Goal: Information Seeking & Learning: Find specific fact

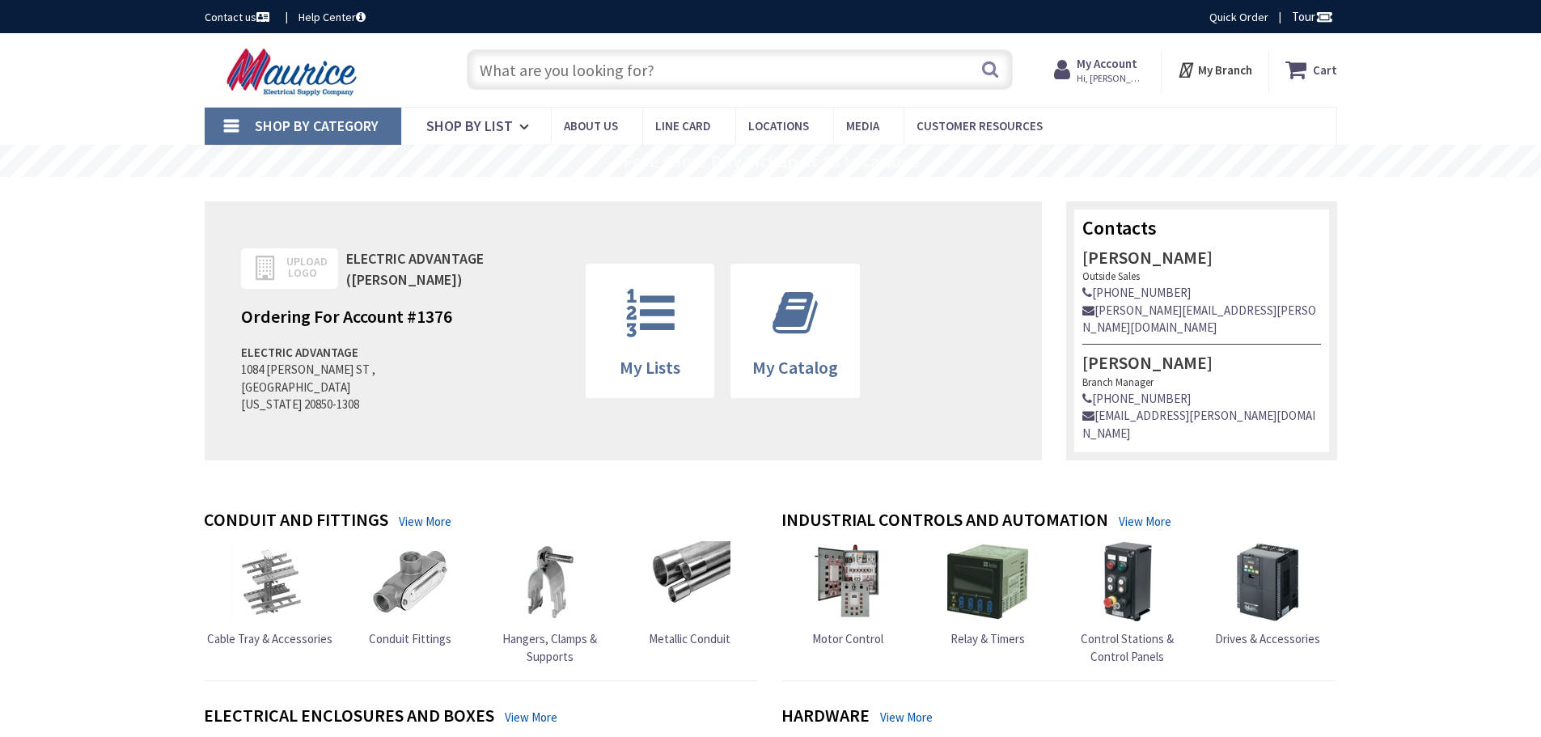
type input "TQD SCREW KIT 3P"
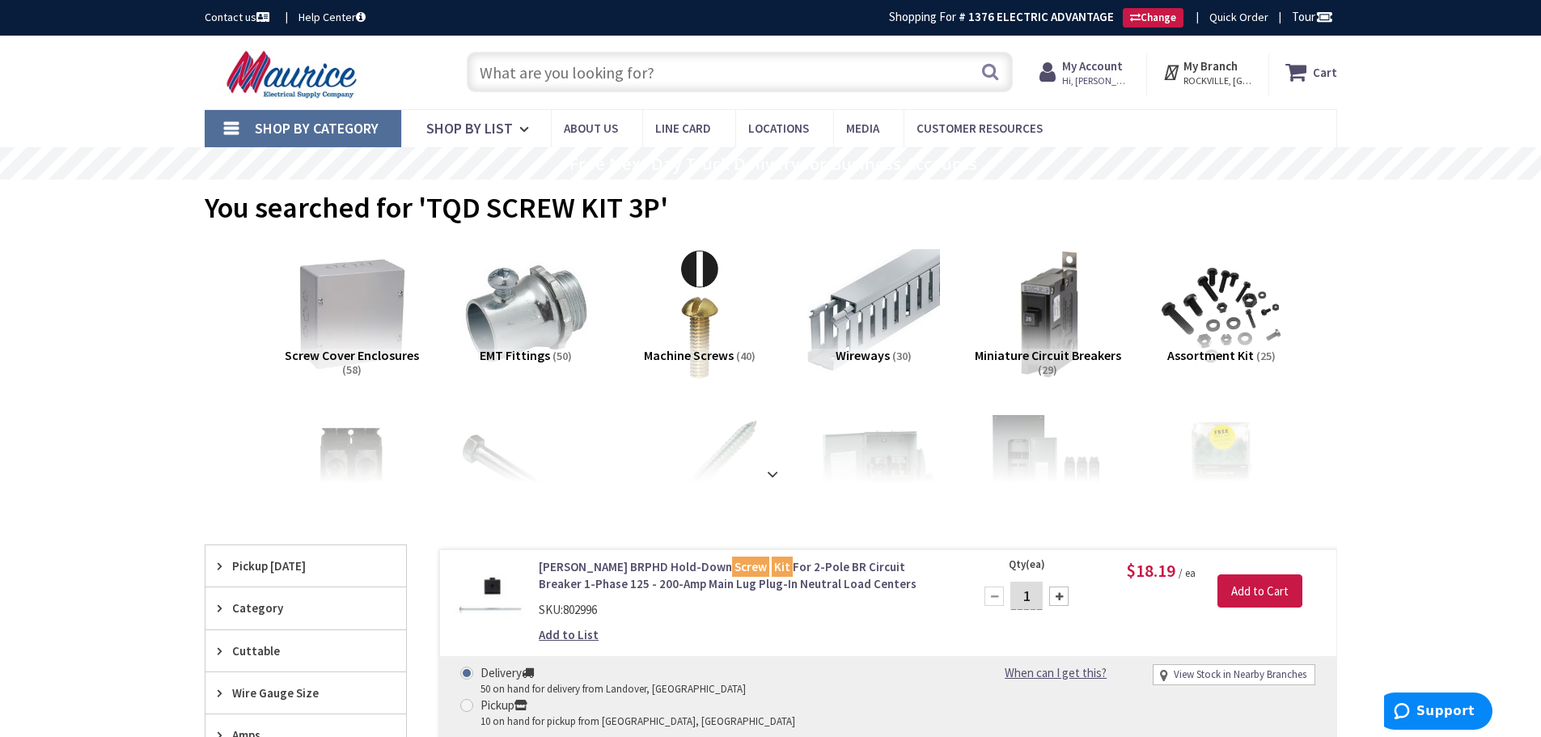
click at [660, 76] on input "text" at bounding box center [740, 72] width 546 height 40
paste input "78316416091"
type input "78316416091"
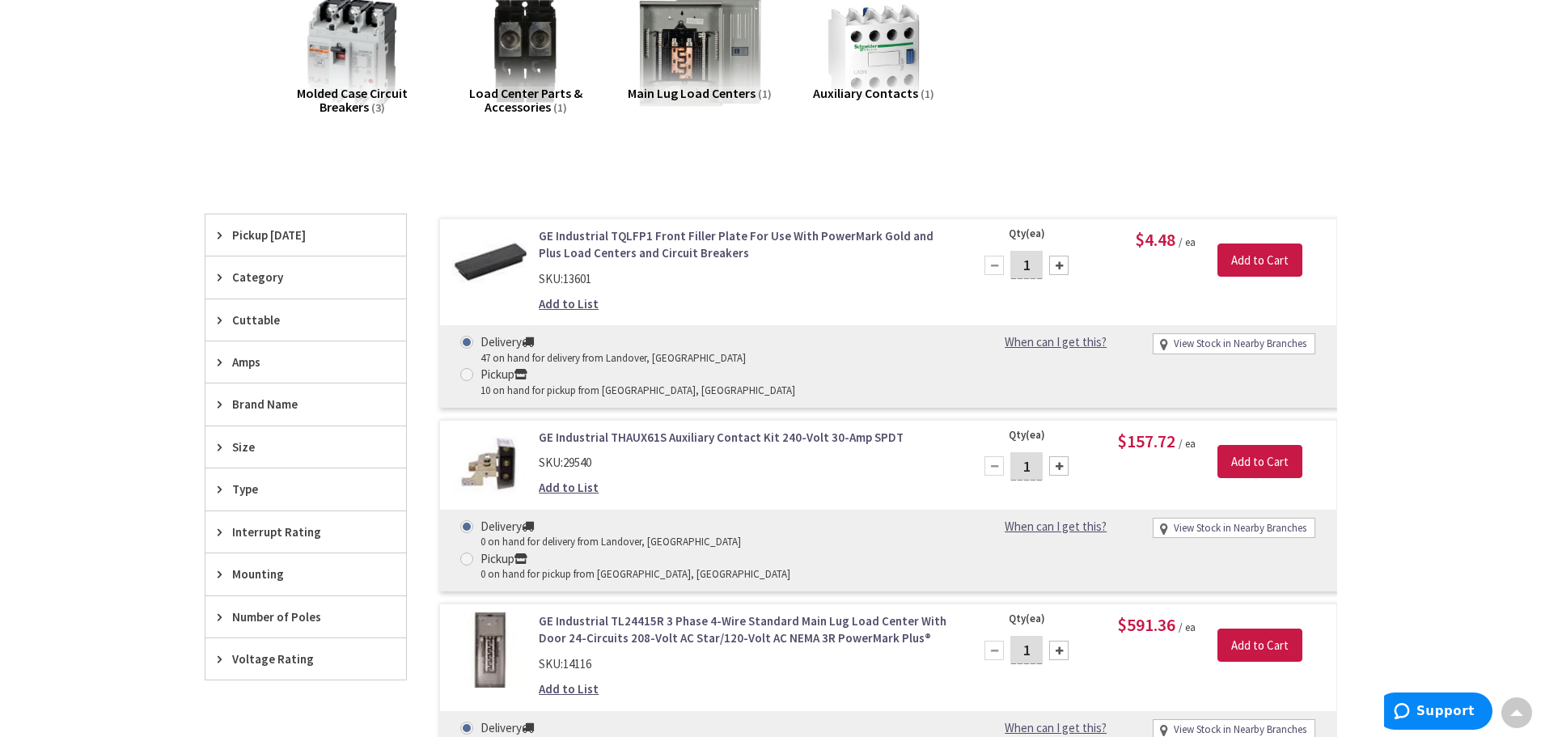
scroll to position [2, 0]
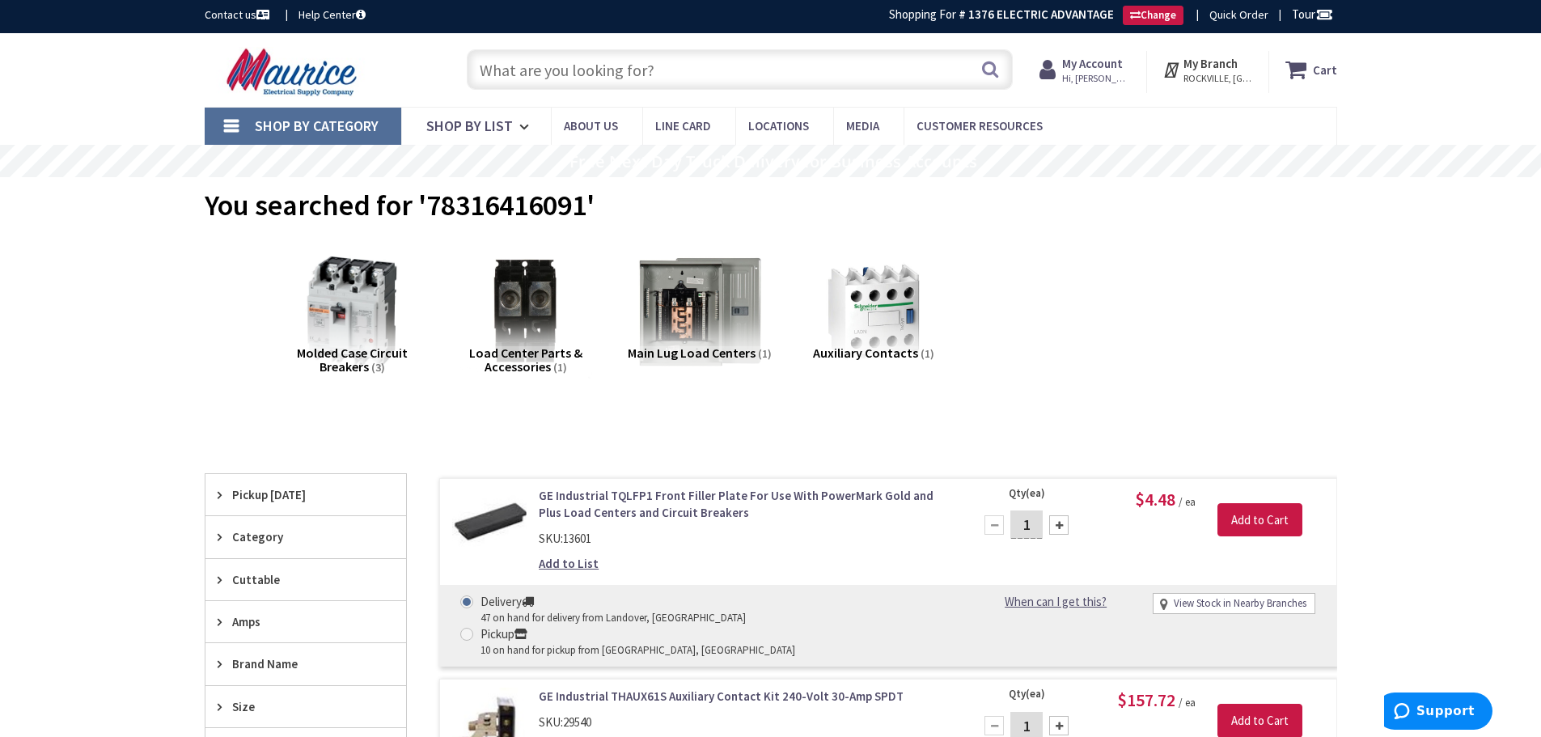
click at [564, 66] on input "text" at bounding box center [740, 69] width 546 height 40
paste input "343L184G18"
type input "343L184G18"
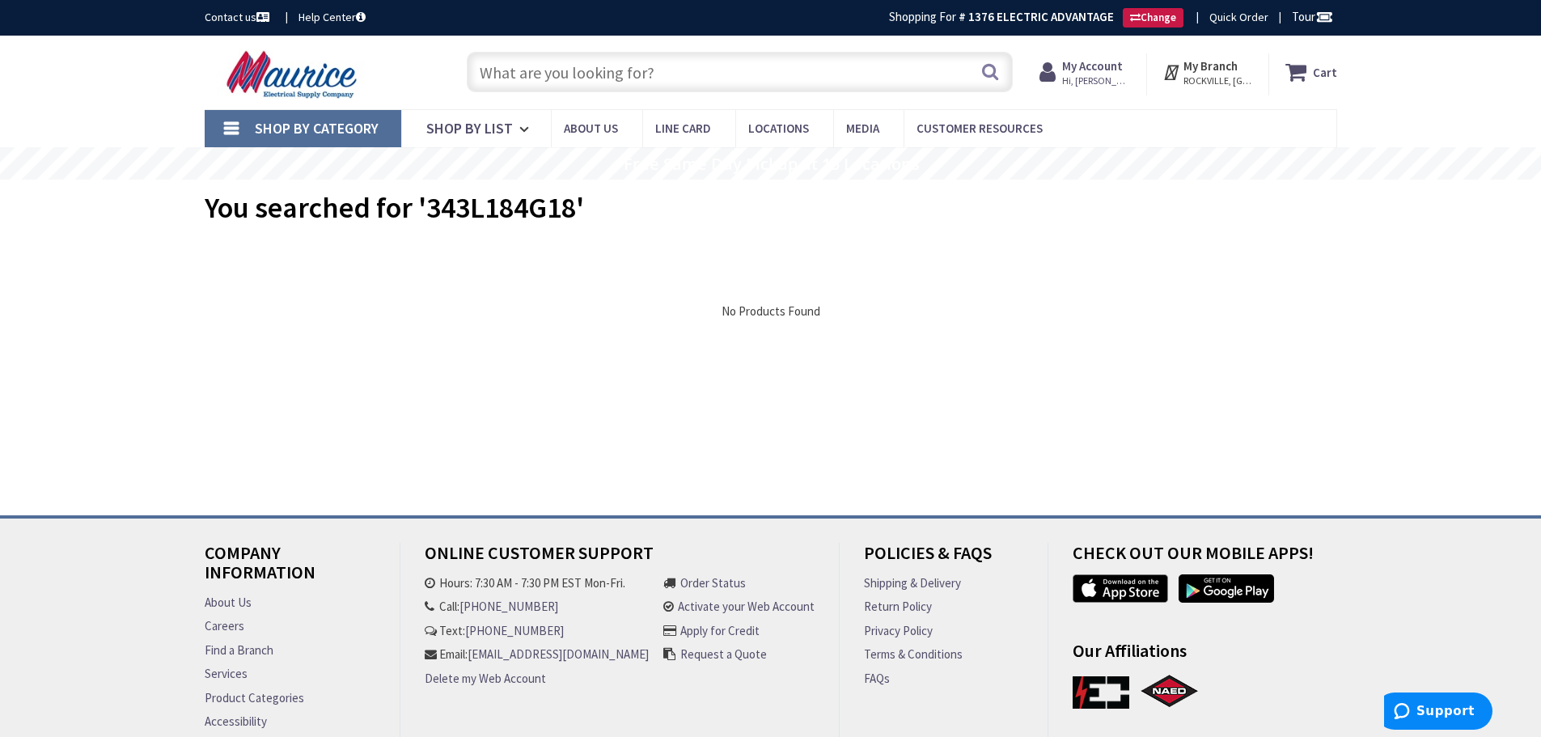
click at [611, 75] on input "text" at bounding box center [740, 72] width 546 height 40
paste input "32900"
type input "32900"
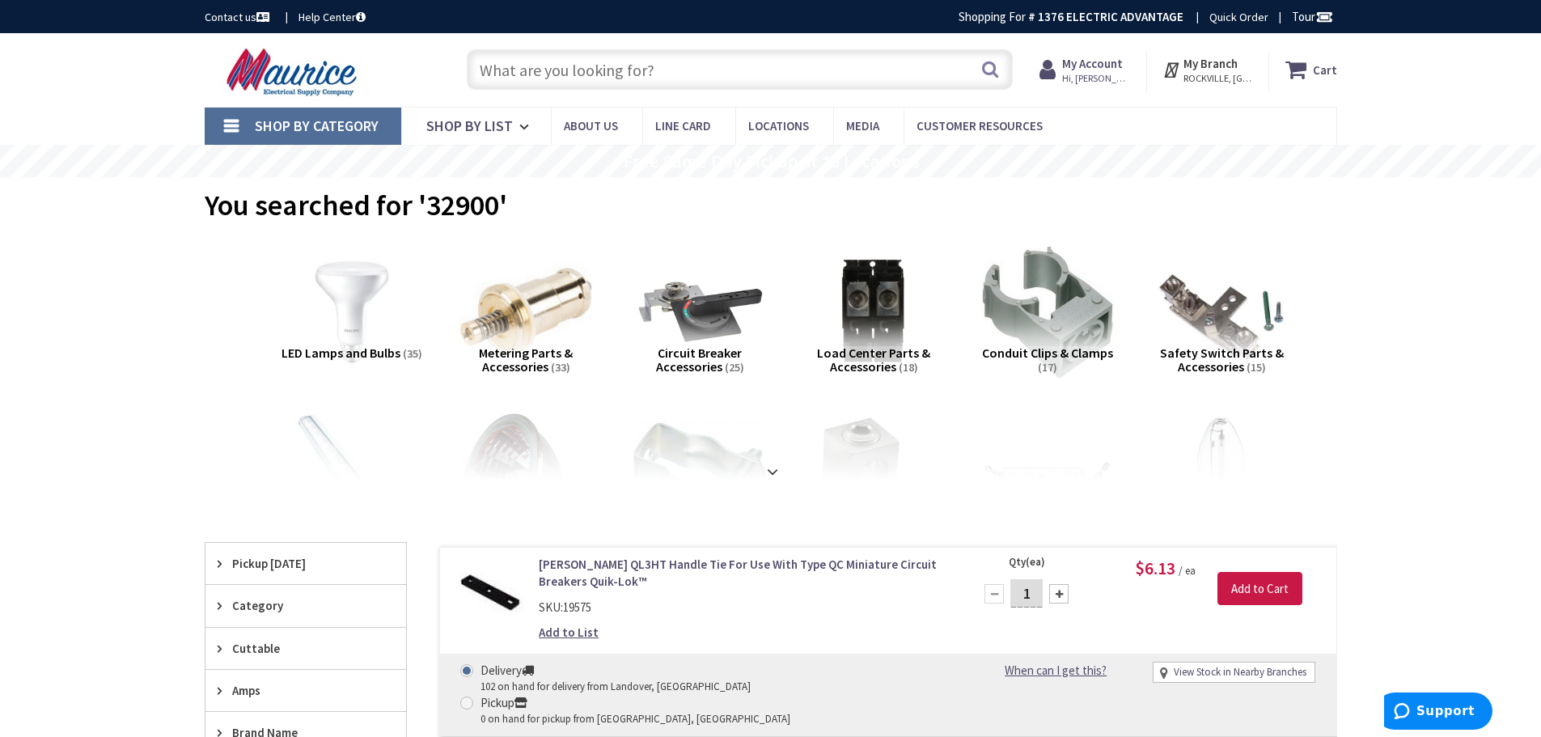
click at [634, 60] on input "text" at bounding box center [740, 69] width 546 height 40
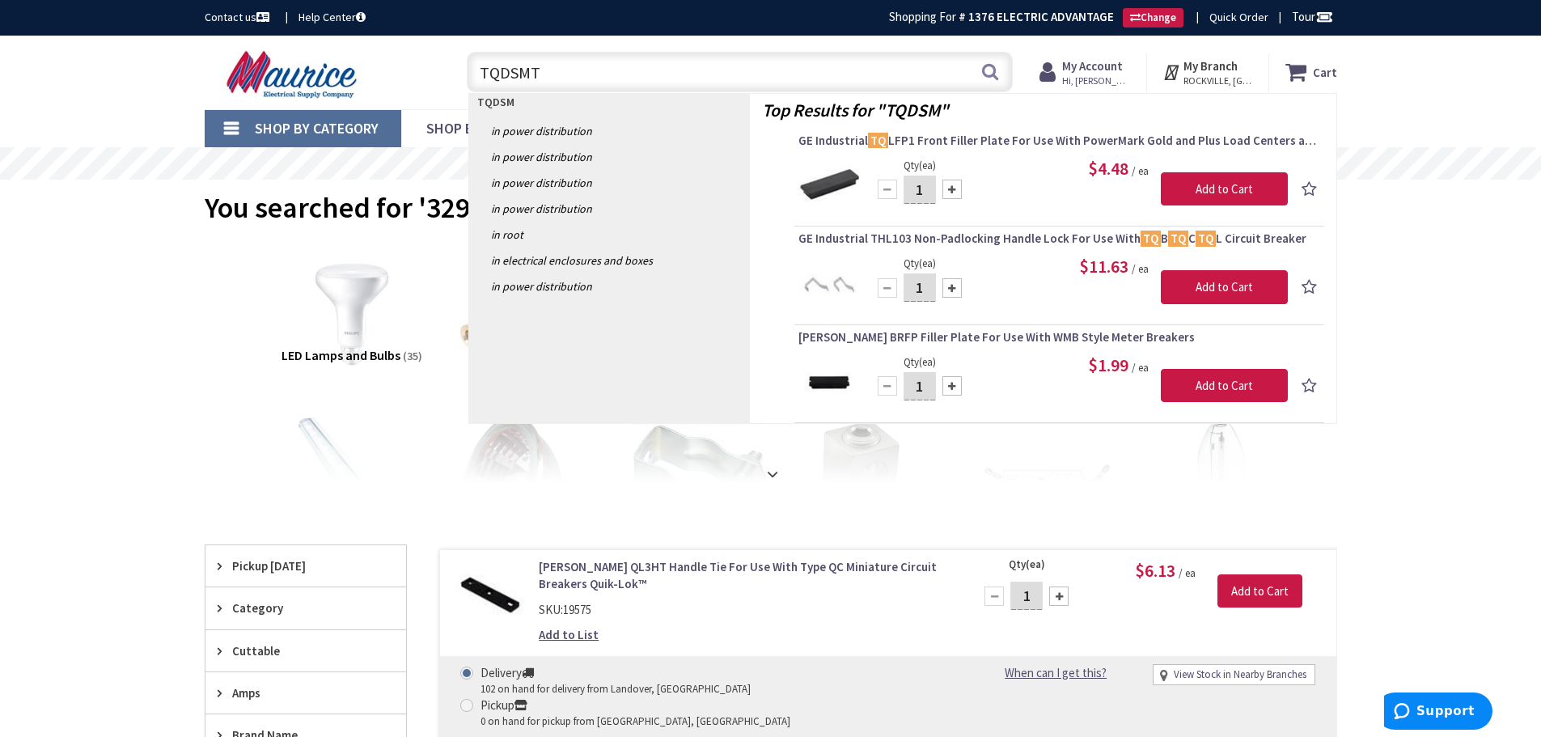
type input "TQDSMTG"
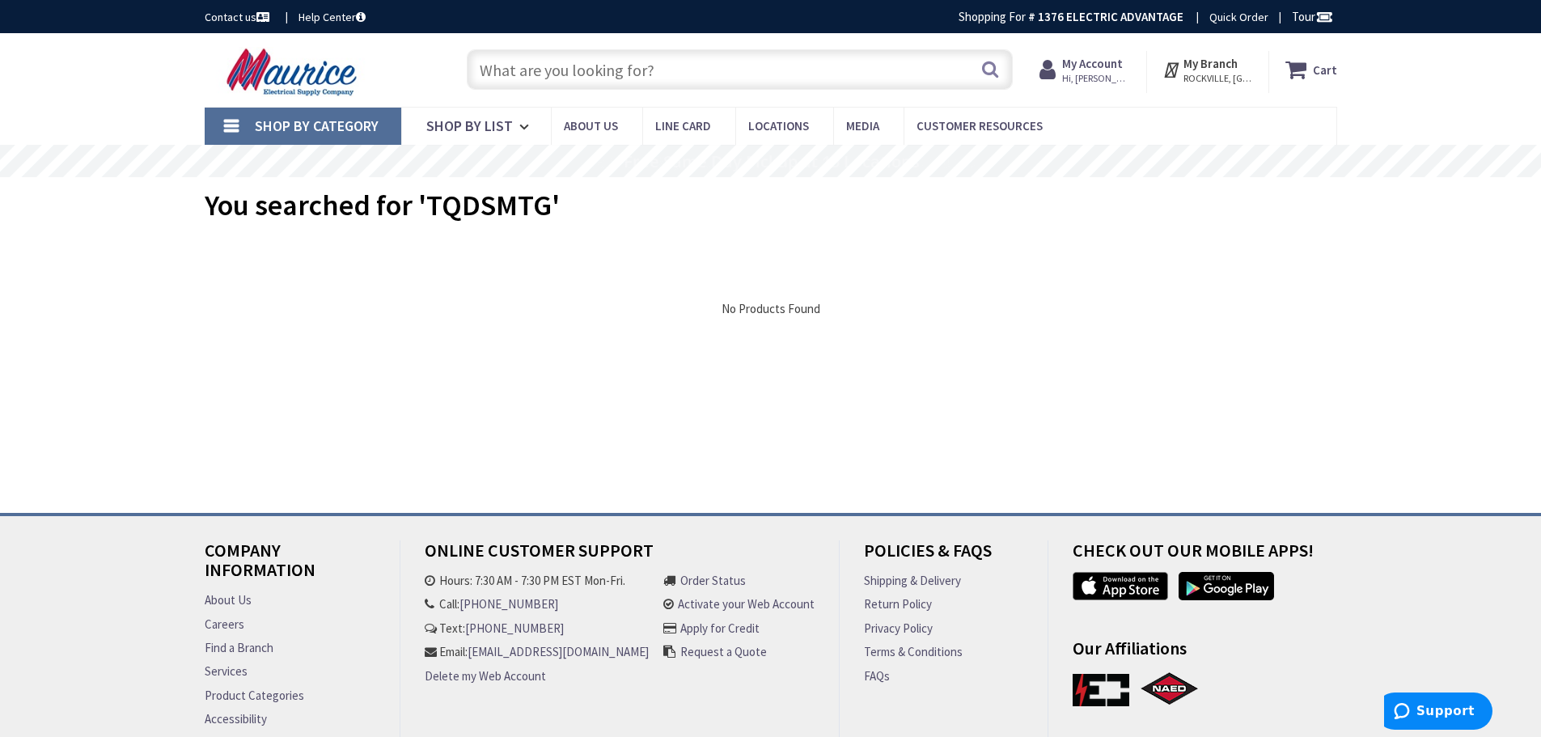
click at [657, 74] on input "text" at bounding box center [740, 69] width 546 height 40
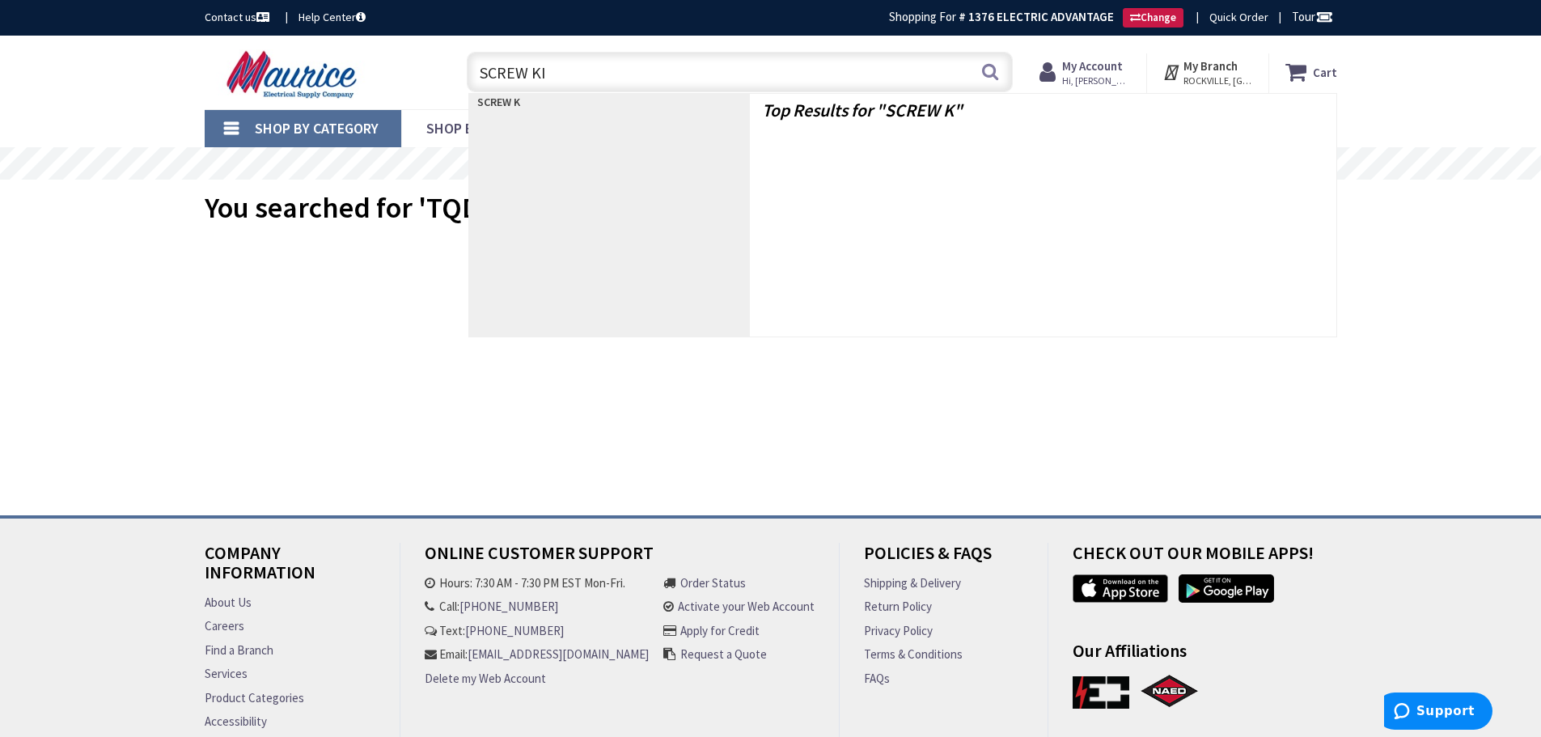
type input "SCREW KIT"
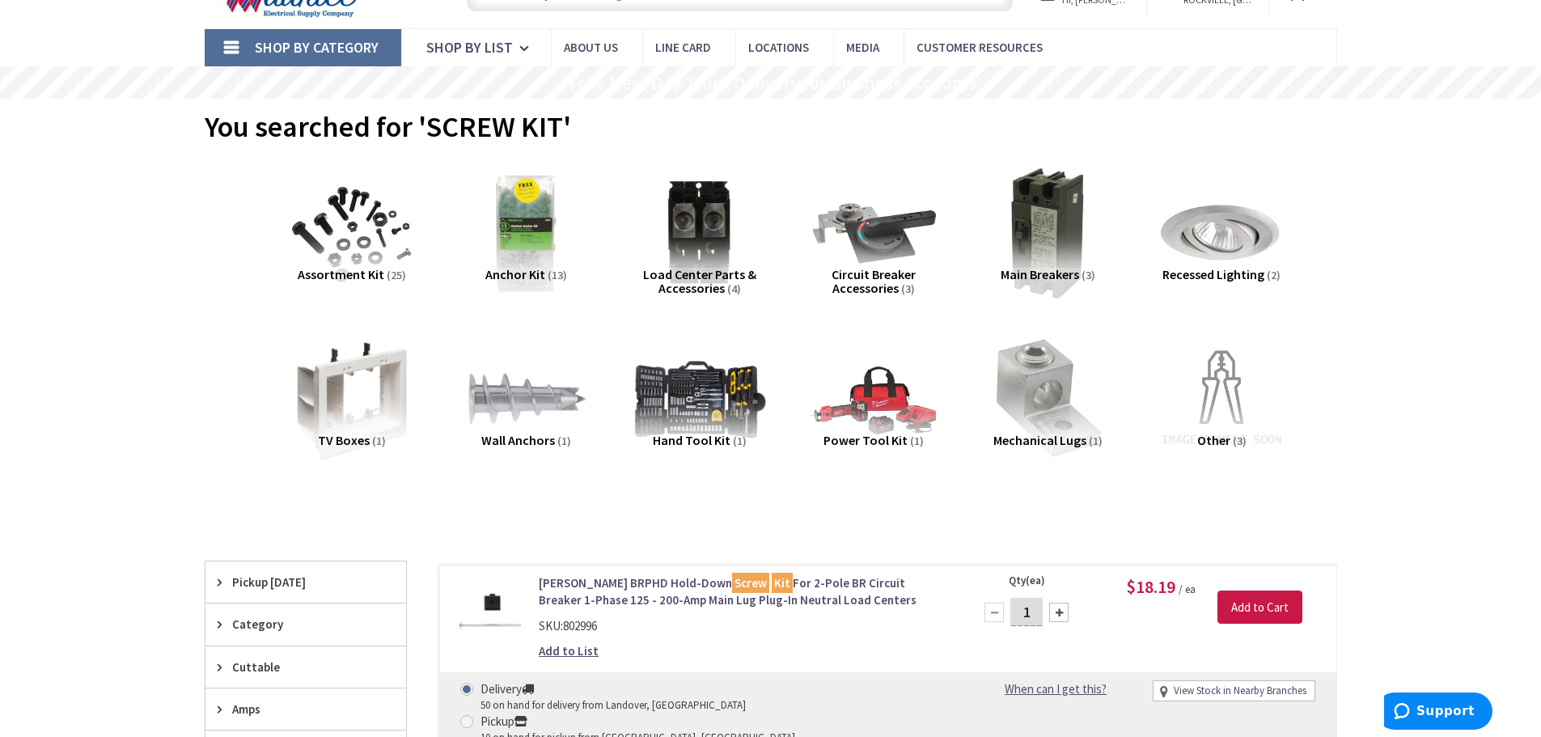
scroll to position [83, 0]
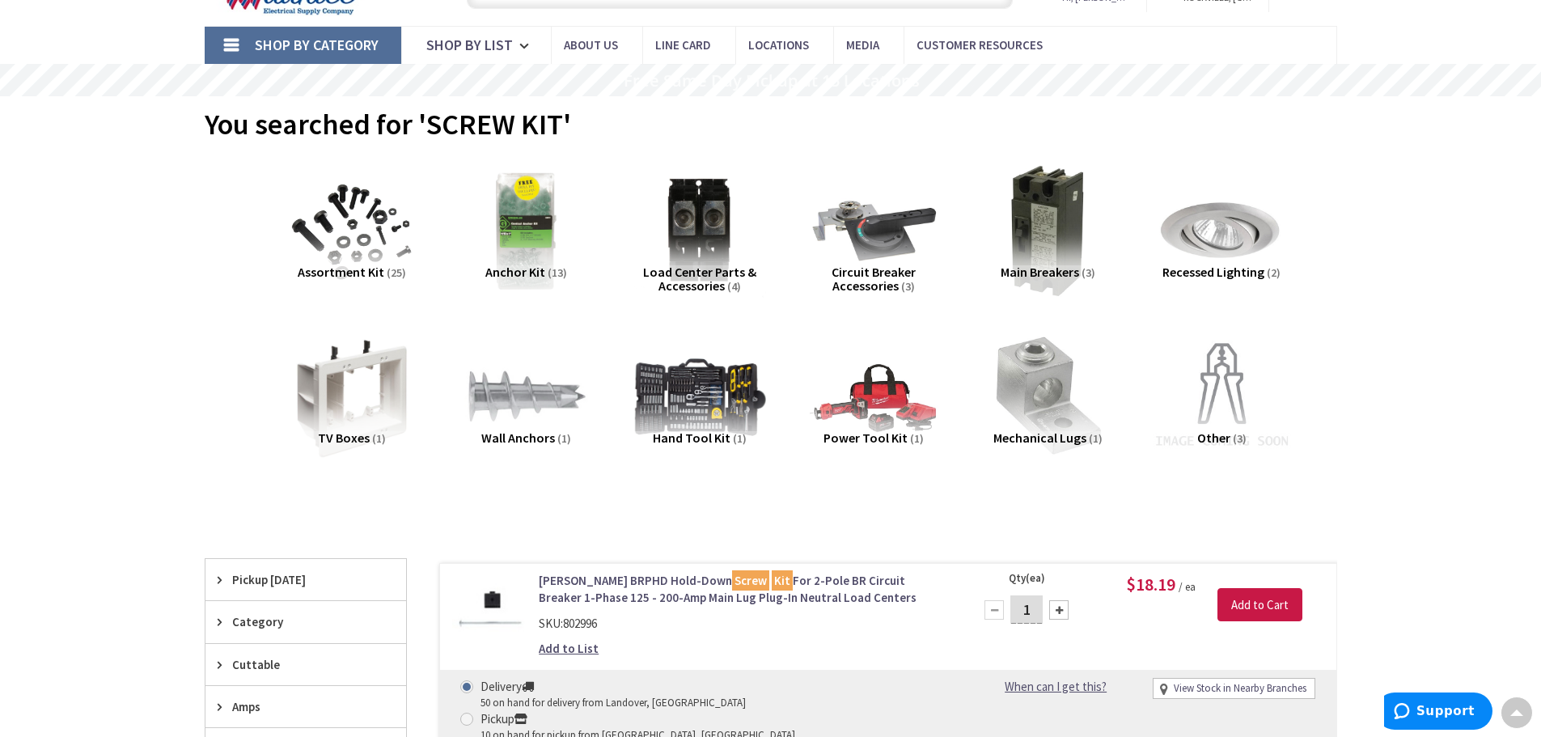
click at [1216, 395] on img at bounding box center [1221, 396] width 146 height 146
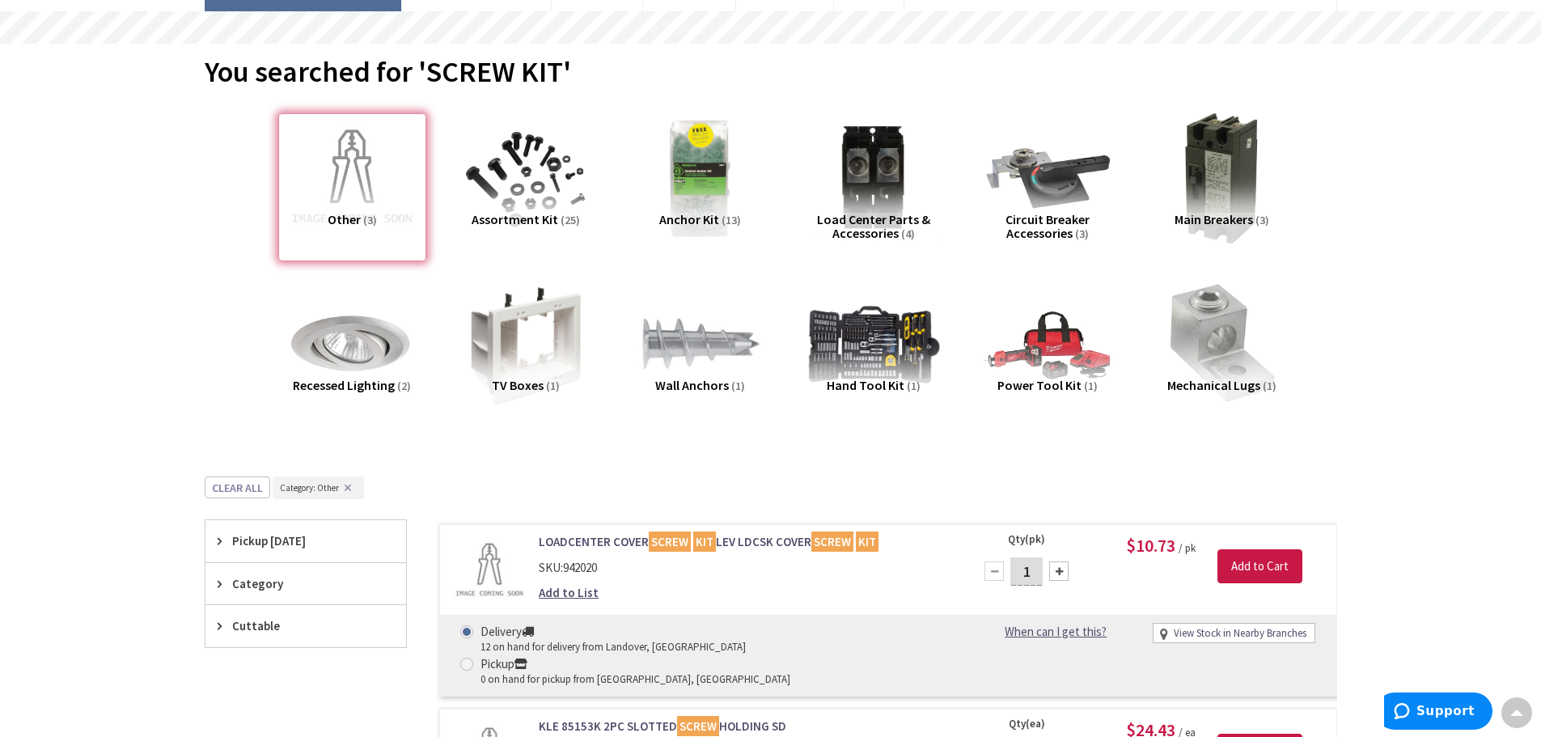
scroll to position [127, 0]
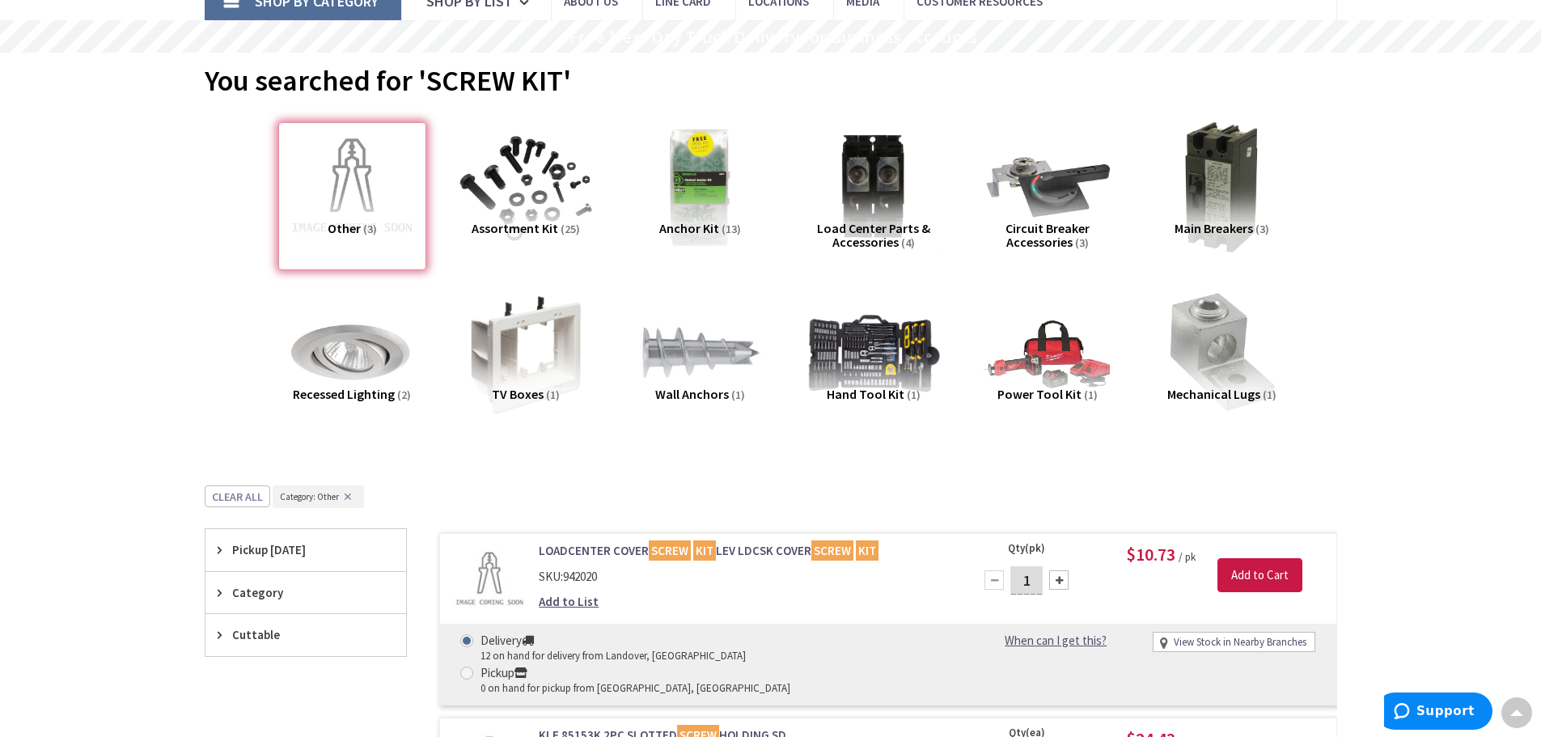
click at [537, 206] on img at bounding box center [525, 187] width 146 height 146
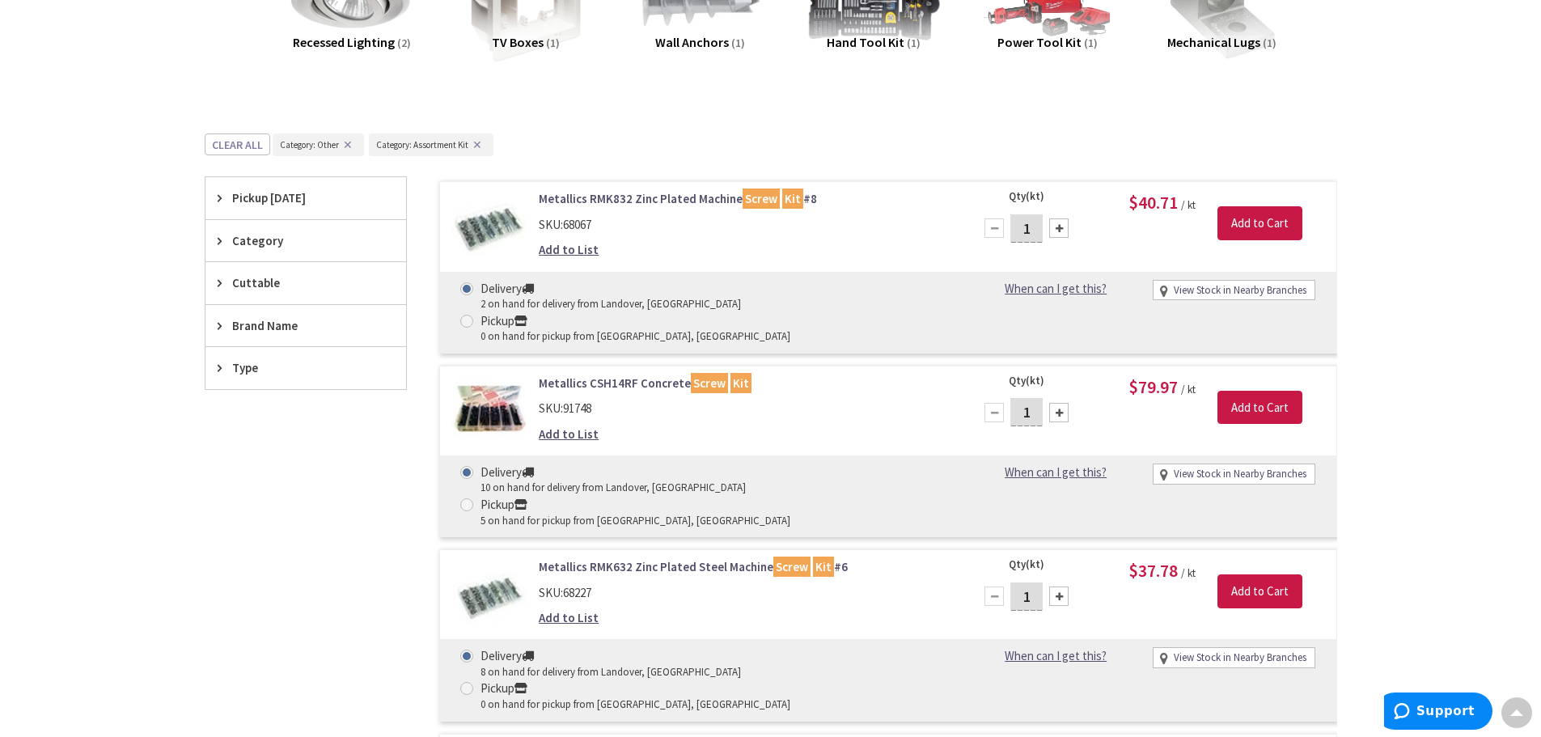
scroll to position [0, 0]
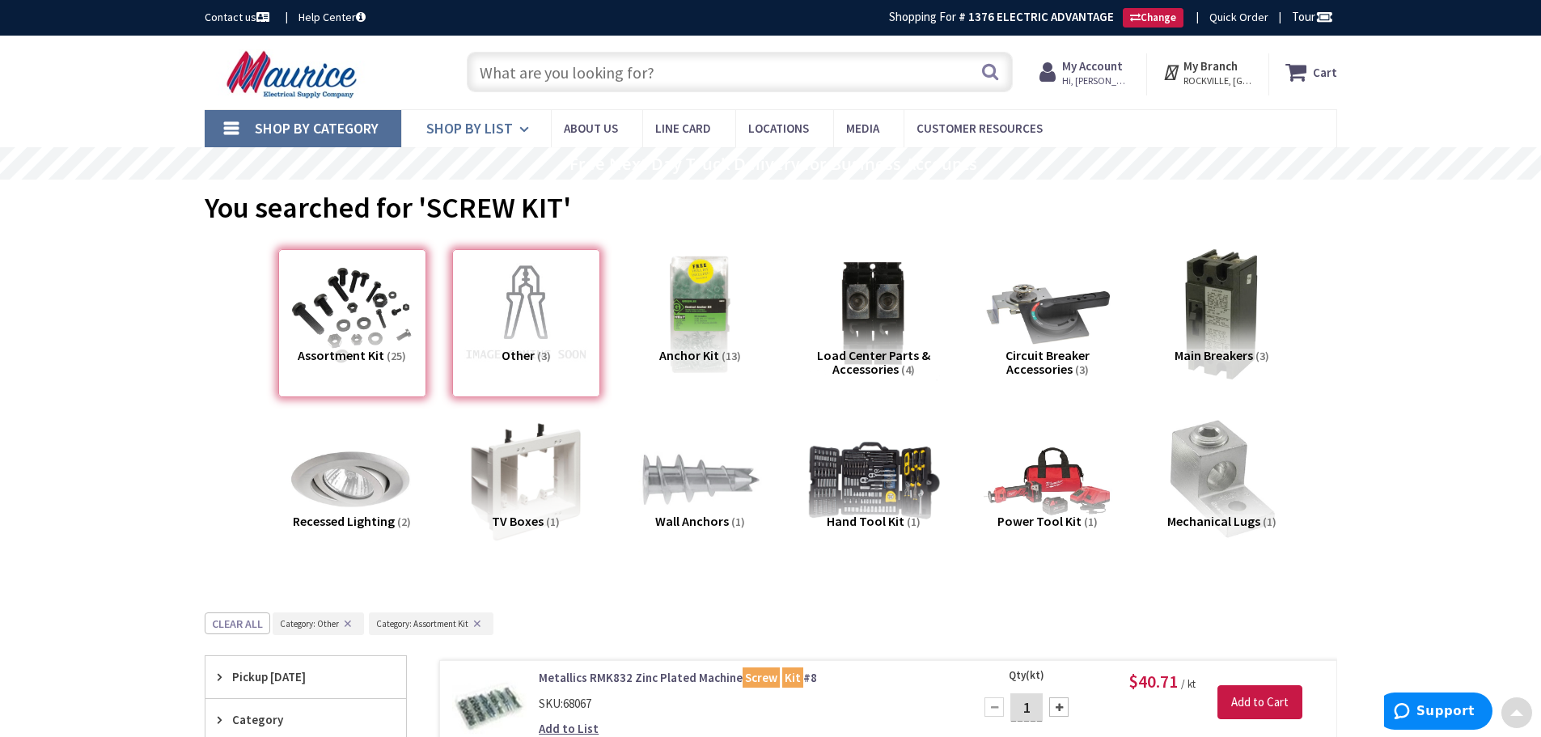
drag, startPoint x: 424, startPoint y: 315, endPoint x: 408, endPoint y: 123, distance: 192.3
click at [1120, 68] on strong "My Account" at bounding box center [1092, 65] width 61 height 15
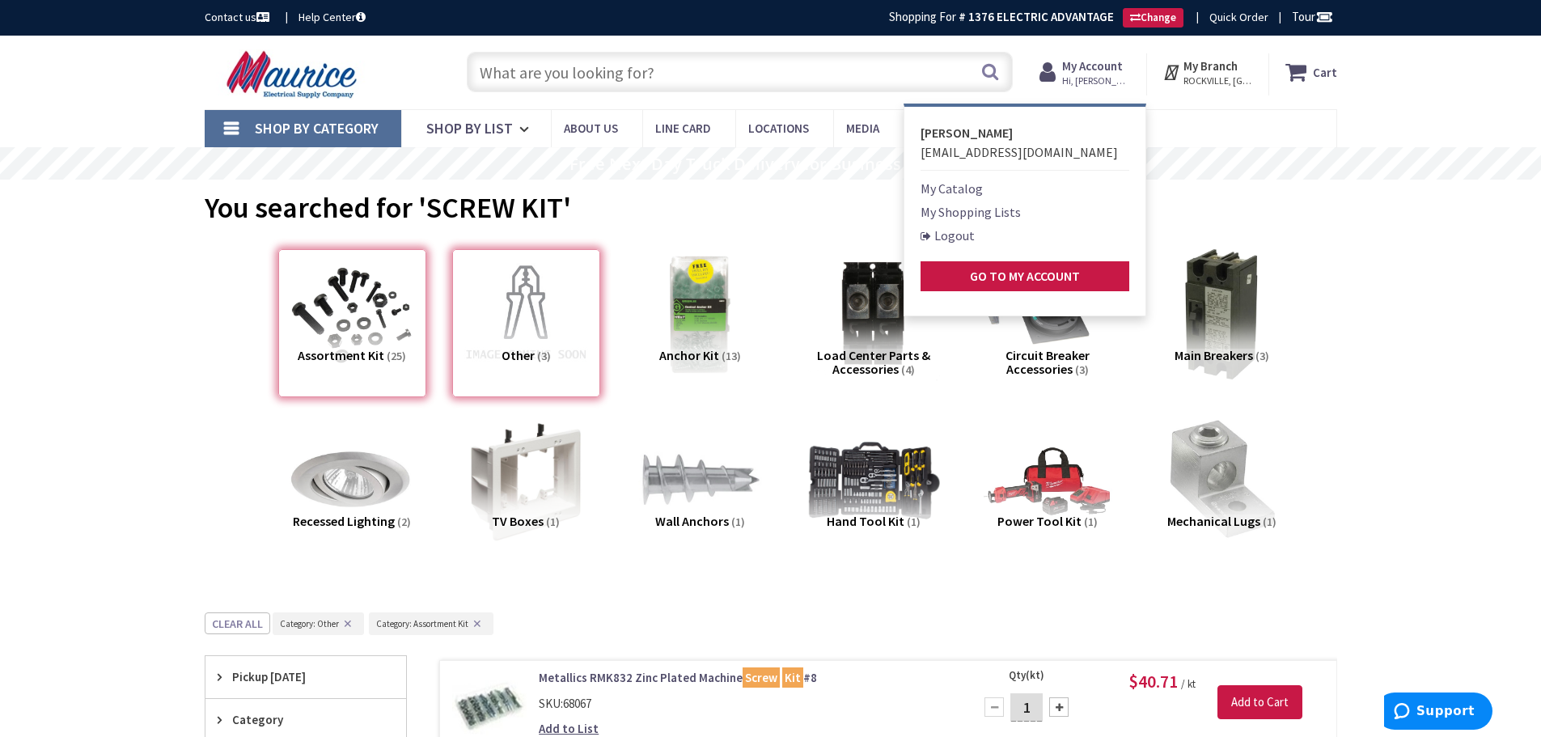
click at [1215, 132] on nav "Shop By Category Conduit and Fittings Cable Tray & Accessories Cable Trays Cabl…" at bounding box center [771, 128] width 1132 height 39
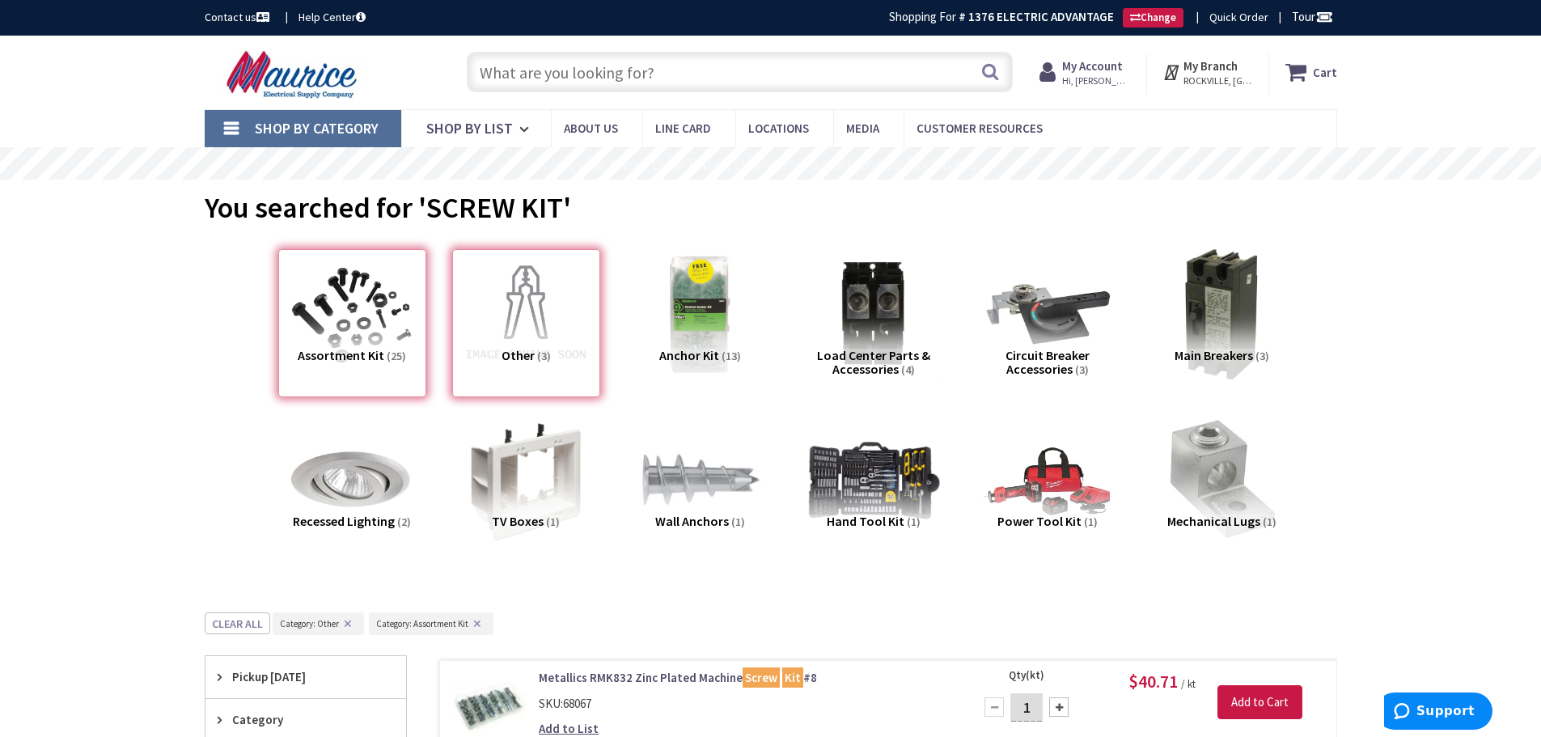
click at [1101, 74] on span "Hi, [PERSON_NAME]" at bounding box center [1096, 80] width 69 height 13
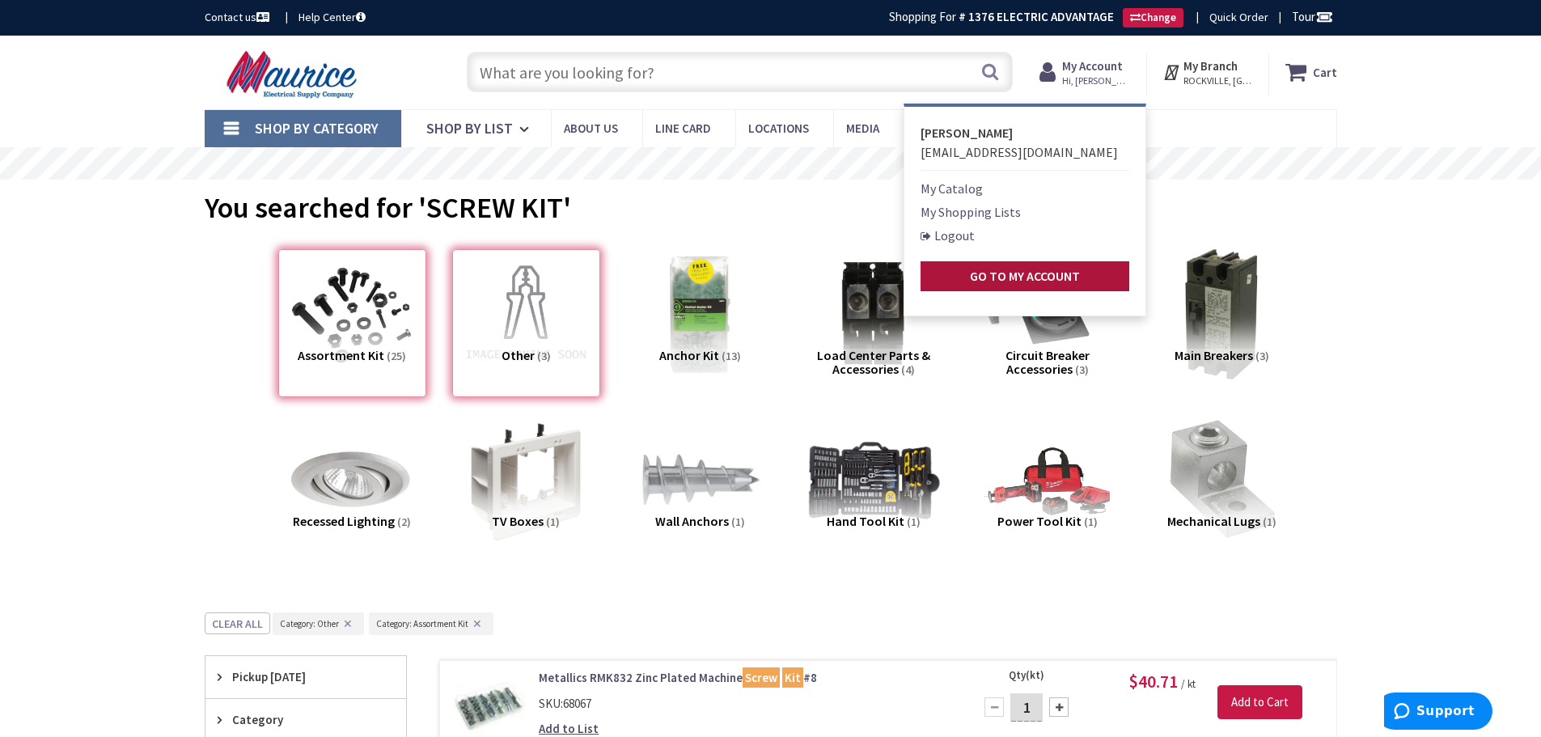
click at [1069, 276] on strong "Go to My Account" at bounding box center [1025, 276] width 110 height 16
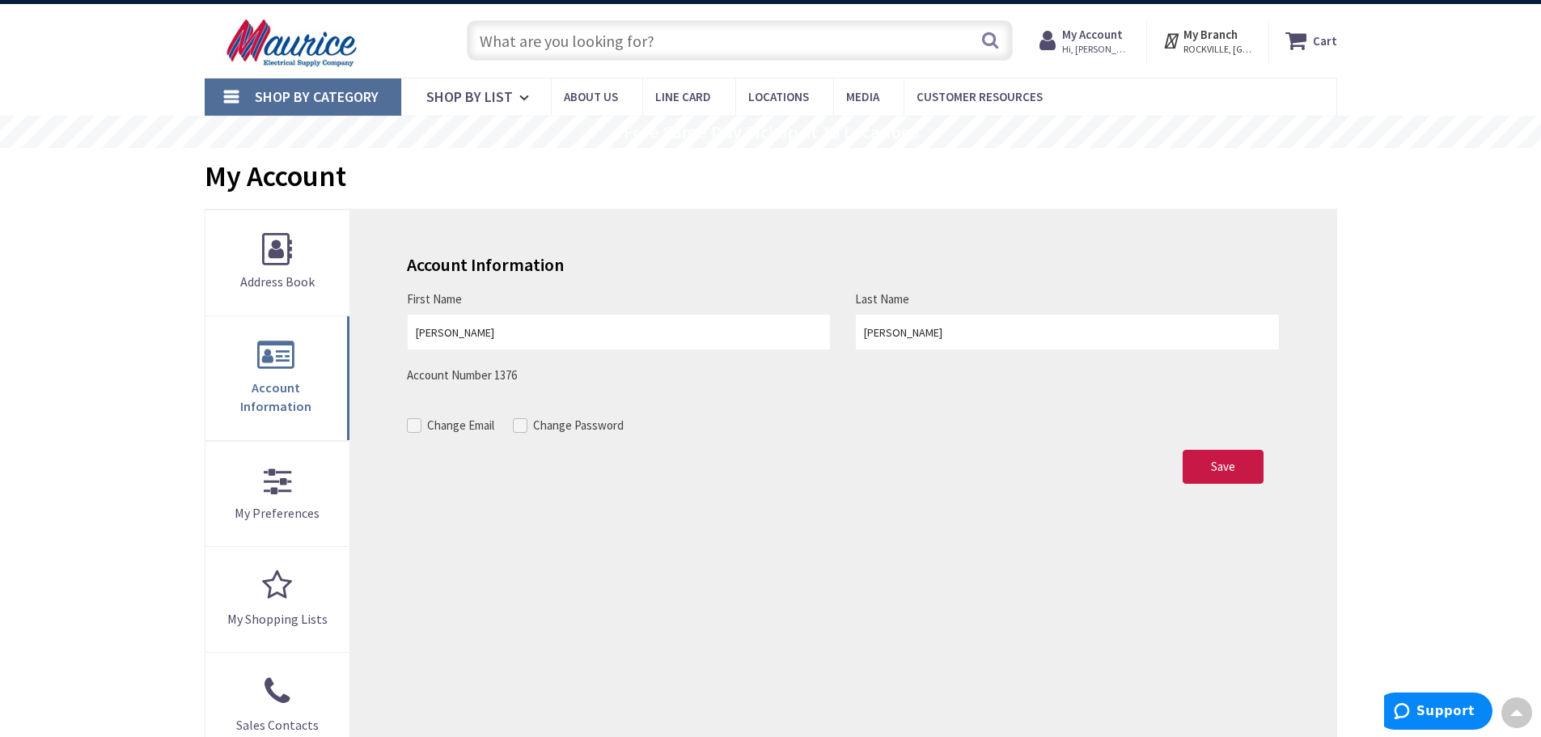
scroll to position [2, 0]
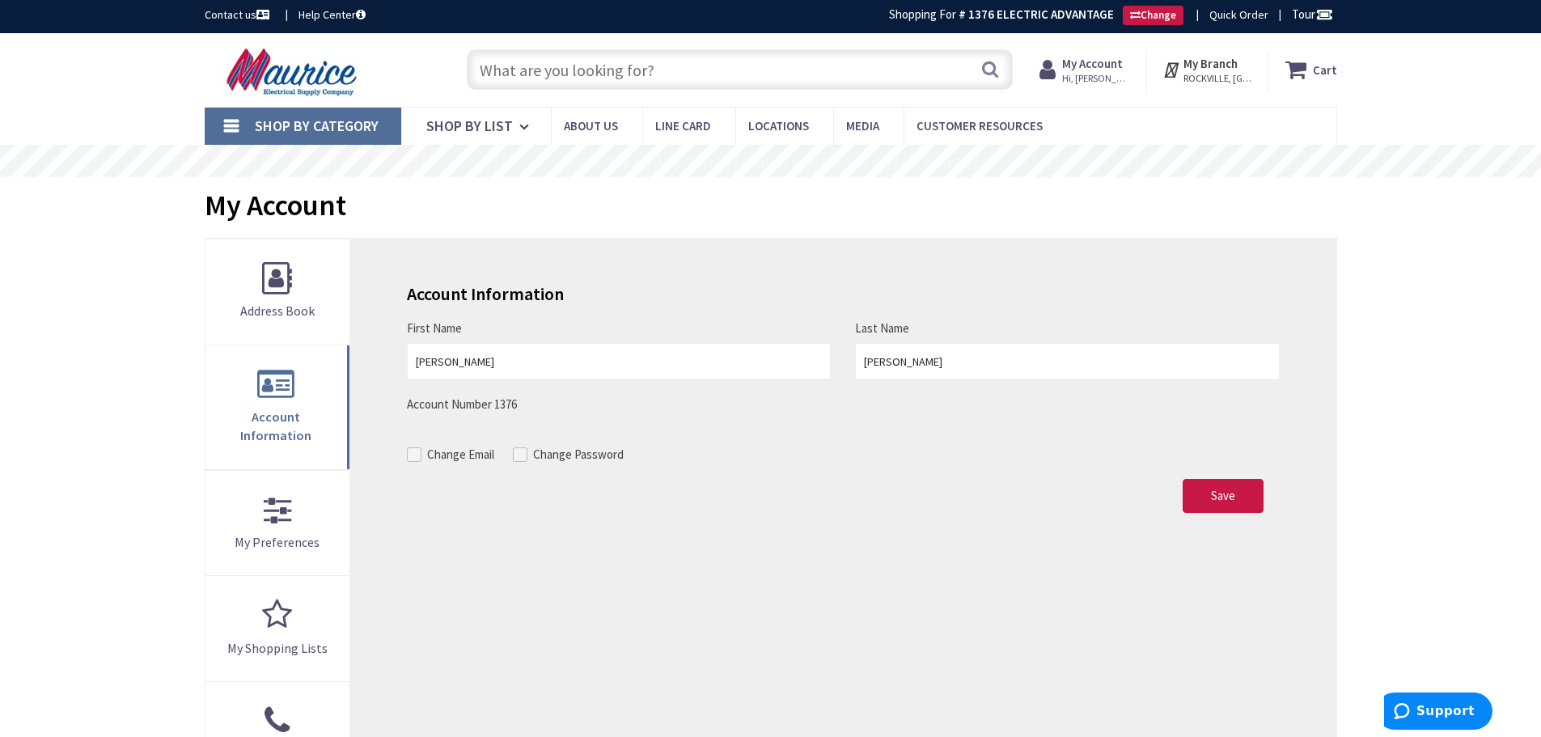
click at [222, 120] on link "Shop By Category" at bounding box center [303, 126] width 197 height 37
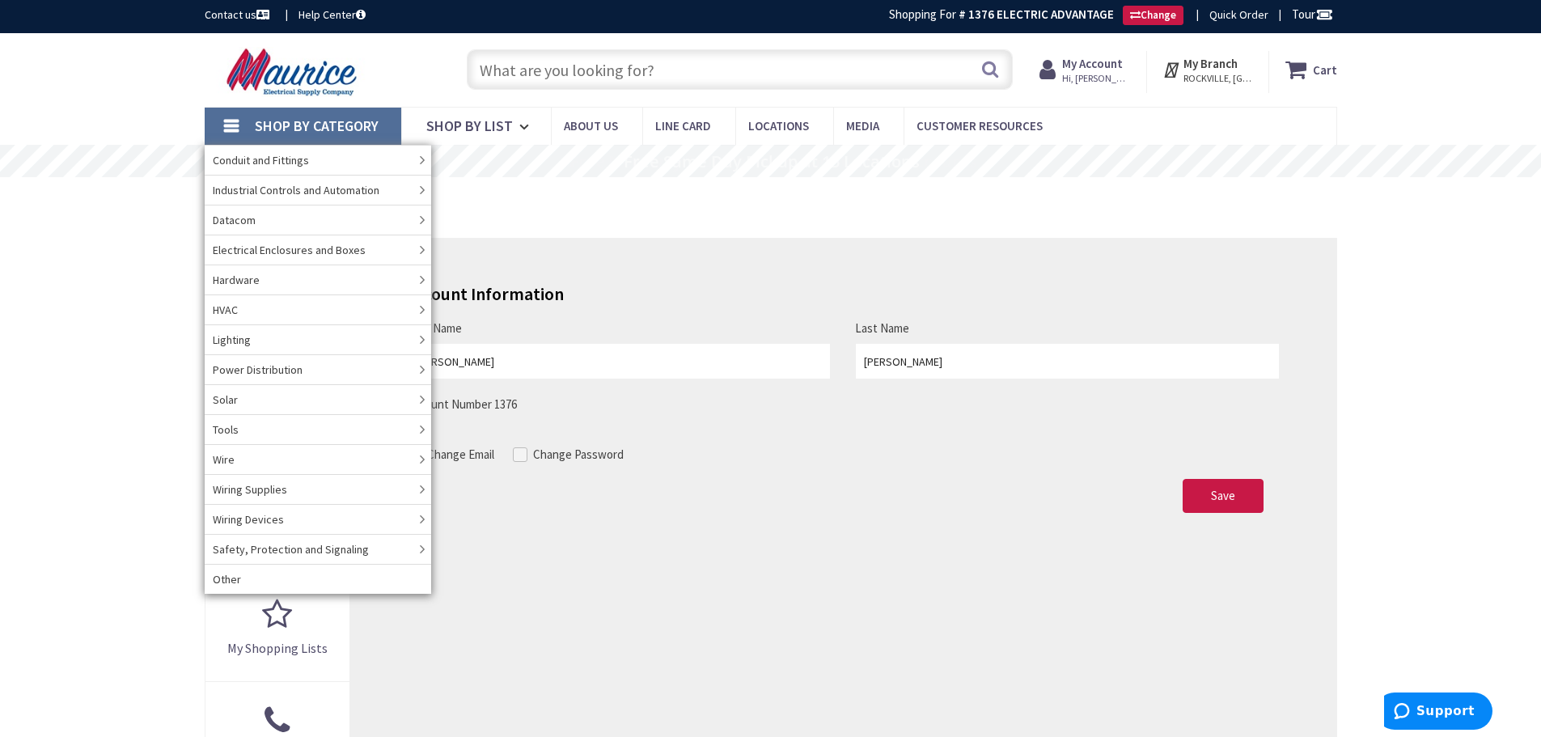
click at [222, 120] on link "Shop By Category" at bounding box center [303, 126] width 197 height 37
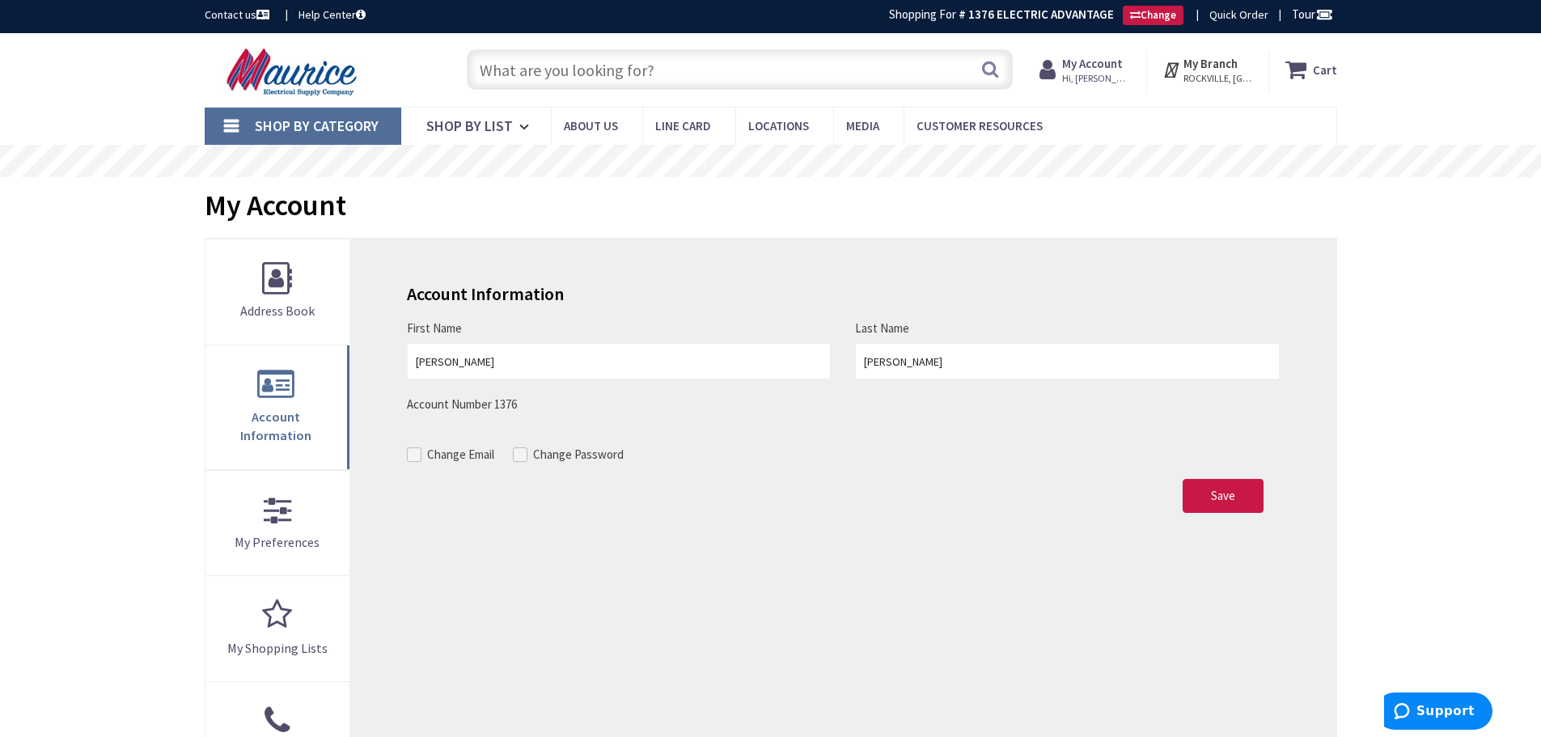
click at [645, 78] on input "text" at bounding box center [740, 69] width 546 height 40
click at [589, 66] on input "text" at bounding box center [740, 69] width 546 height 40
paste input "CB MTG SCR KIT"
type input "CB MTG SCR KIT"
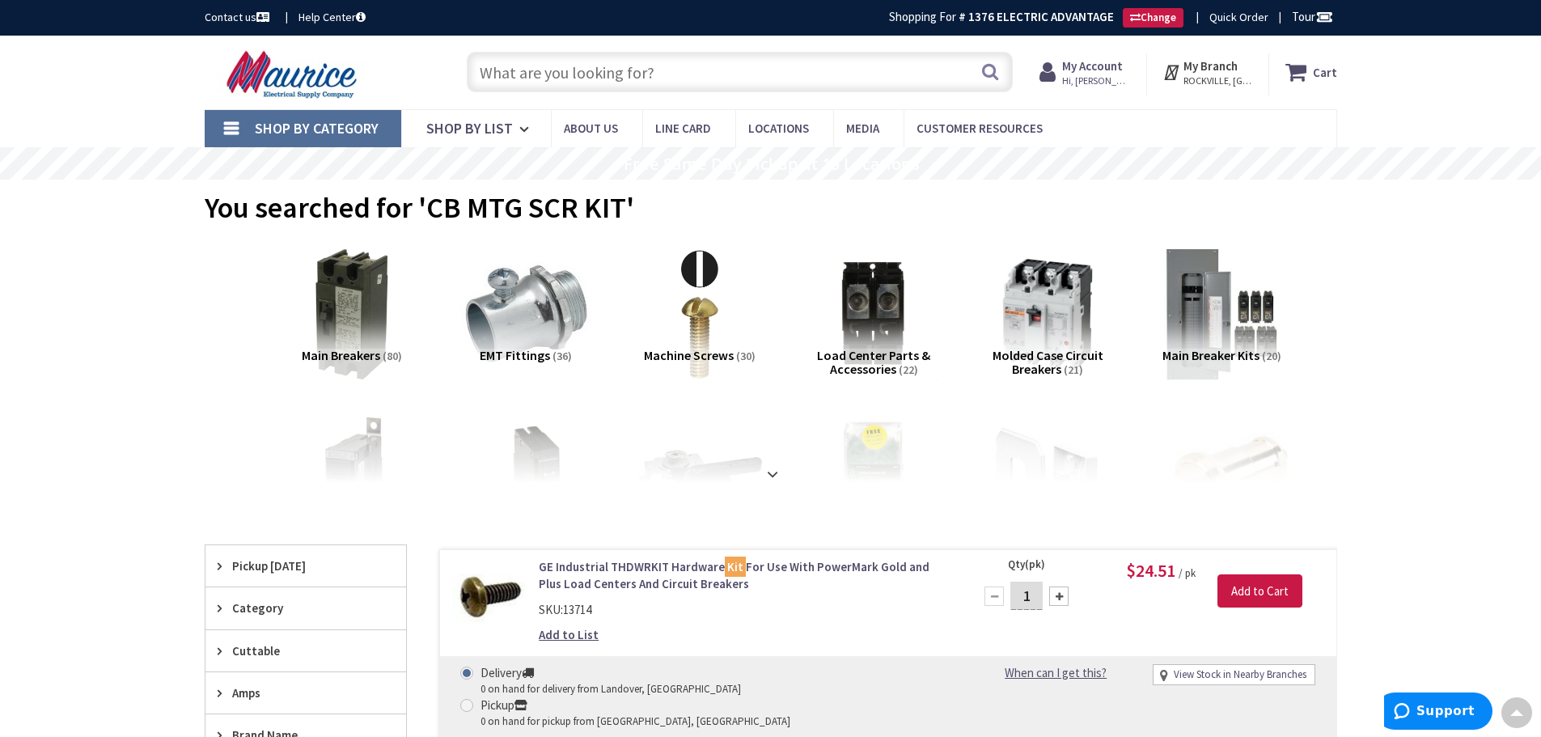
drag, startPoint x: 365, startPoint y: 488, endPoint x: 353, endPoint y: 153, distance: 335.0
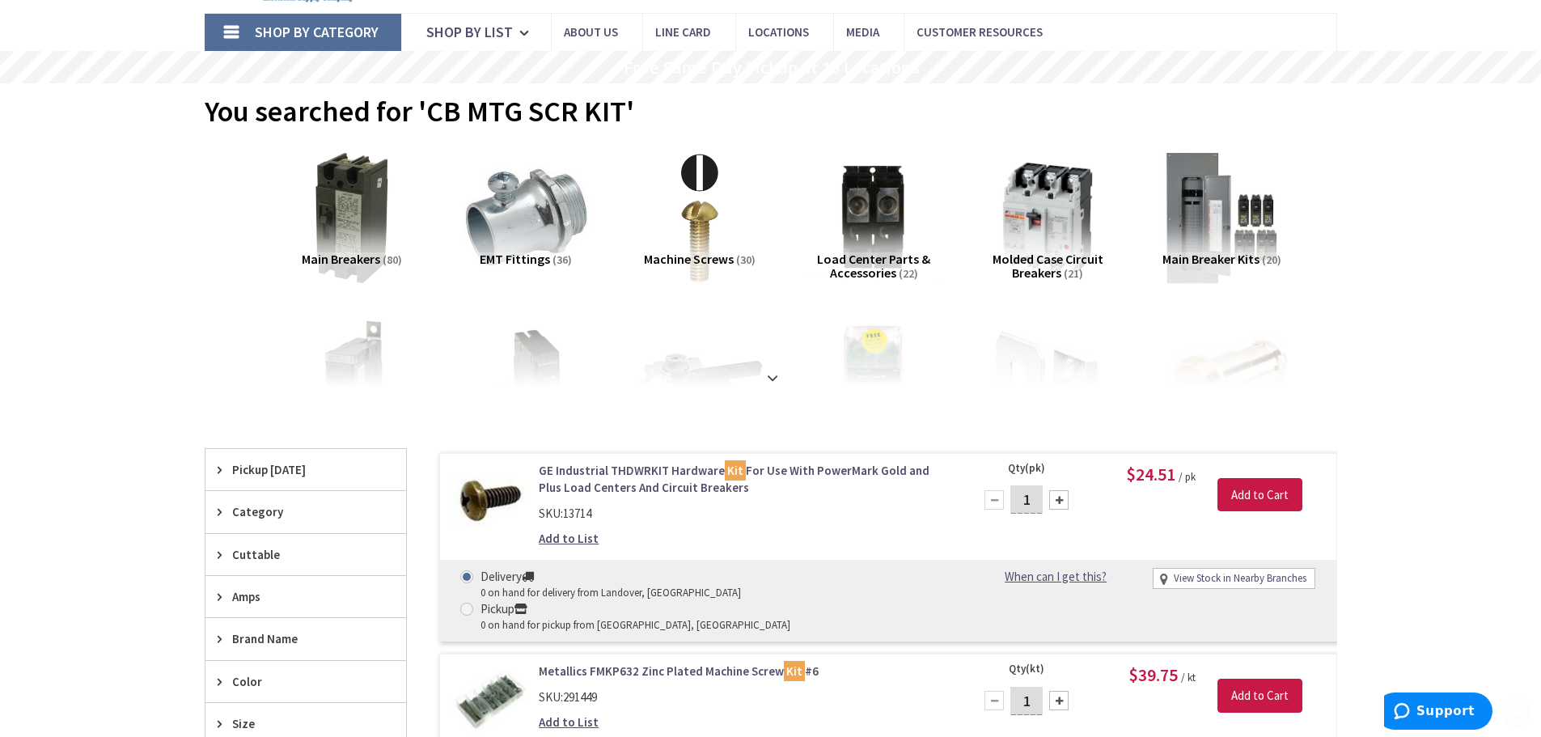
scroll to position [404, 0]
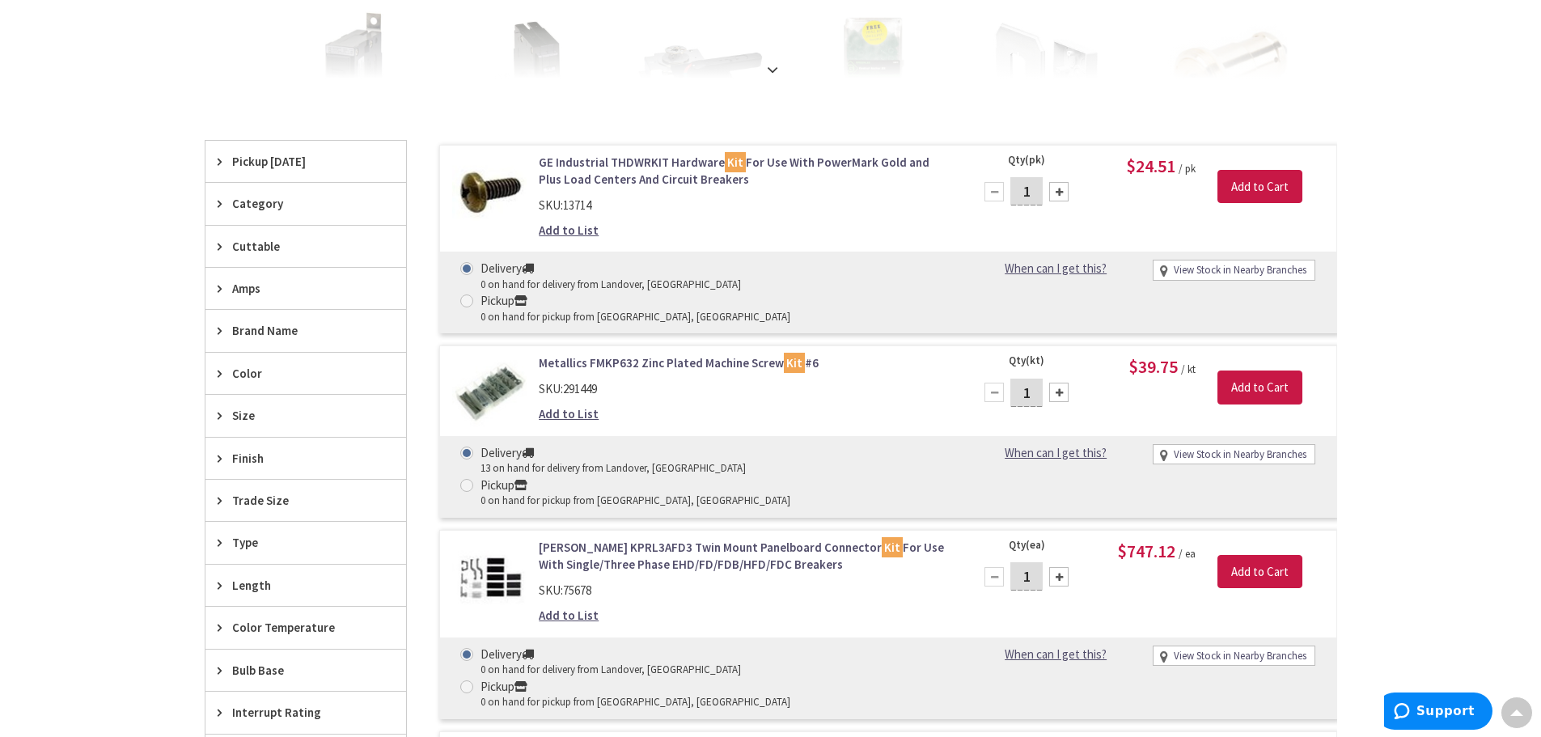
click at [218, 335] on icon at bounding box center [224, 330] width 12 height 12
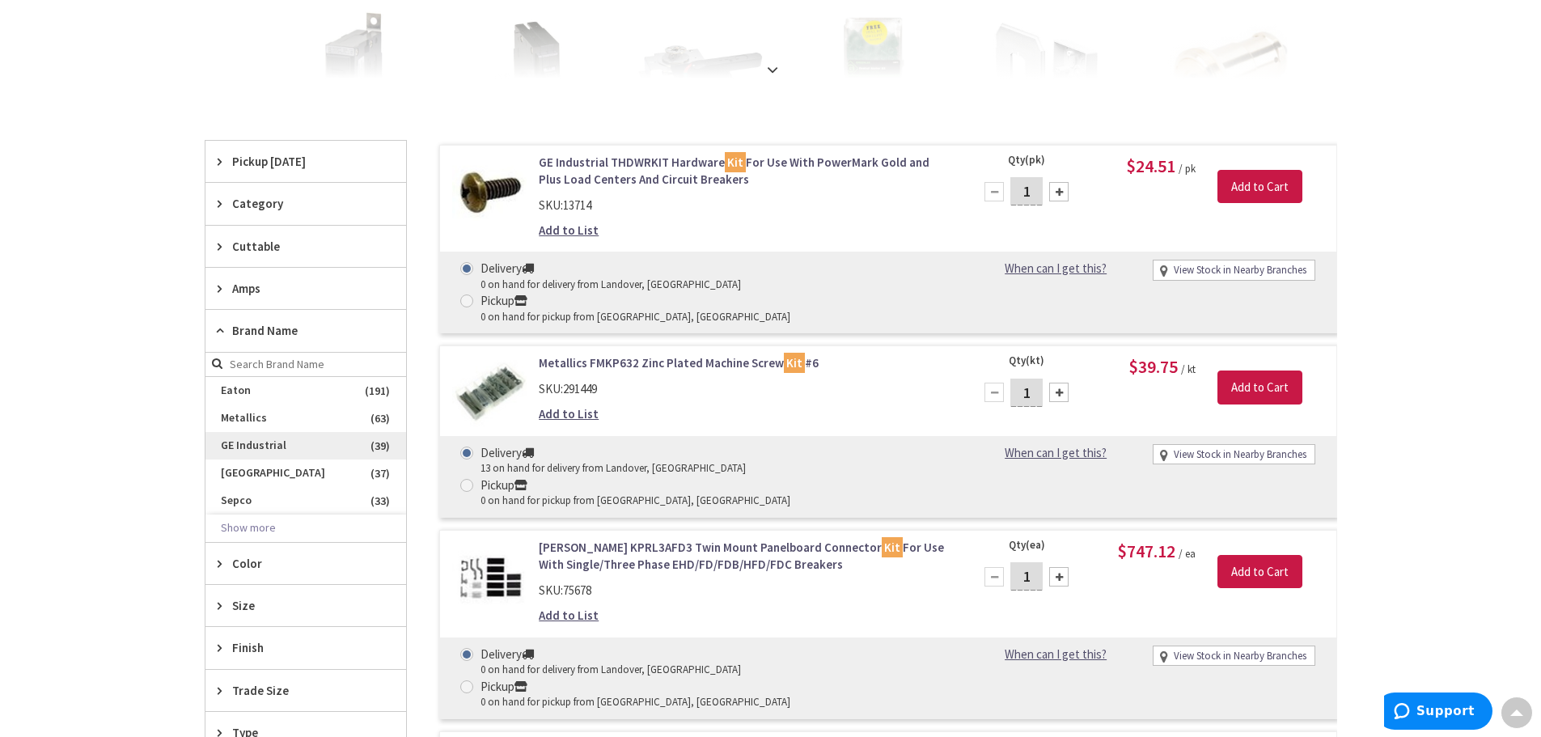
click at [268, 441] on span "GE Industrial" at bounding box center [305, 445] width 201 height 27
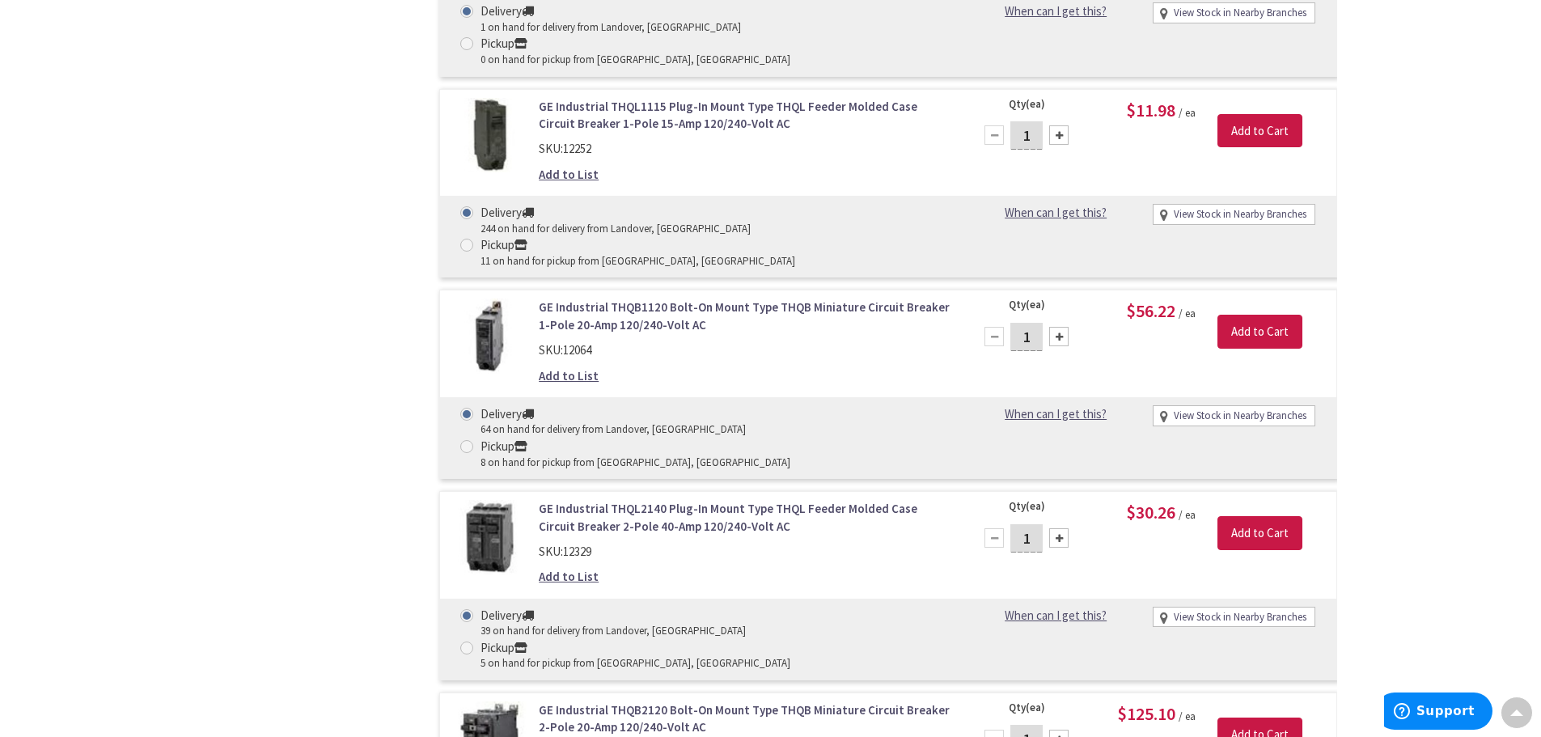
scroll to position [0, 0]
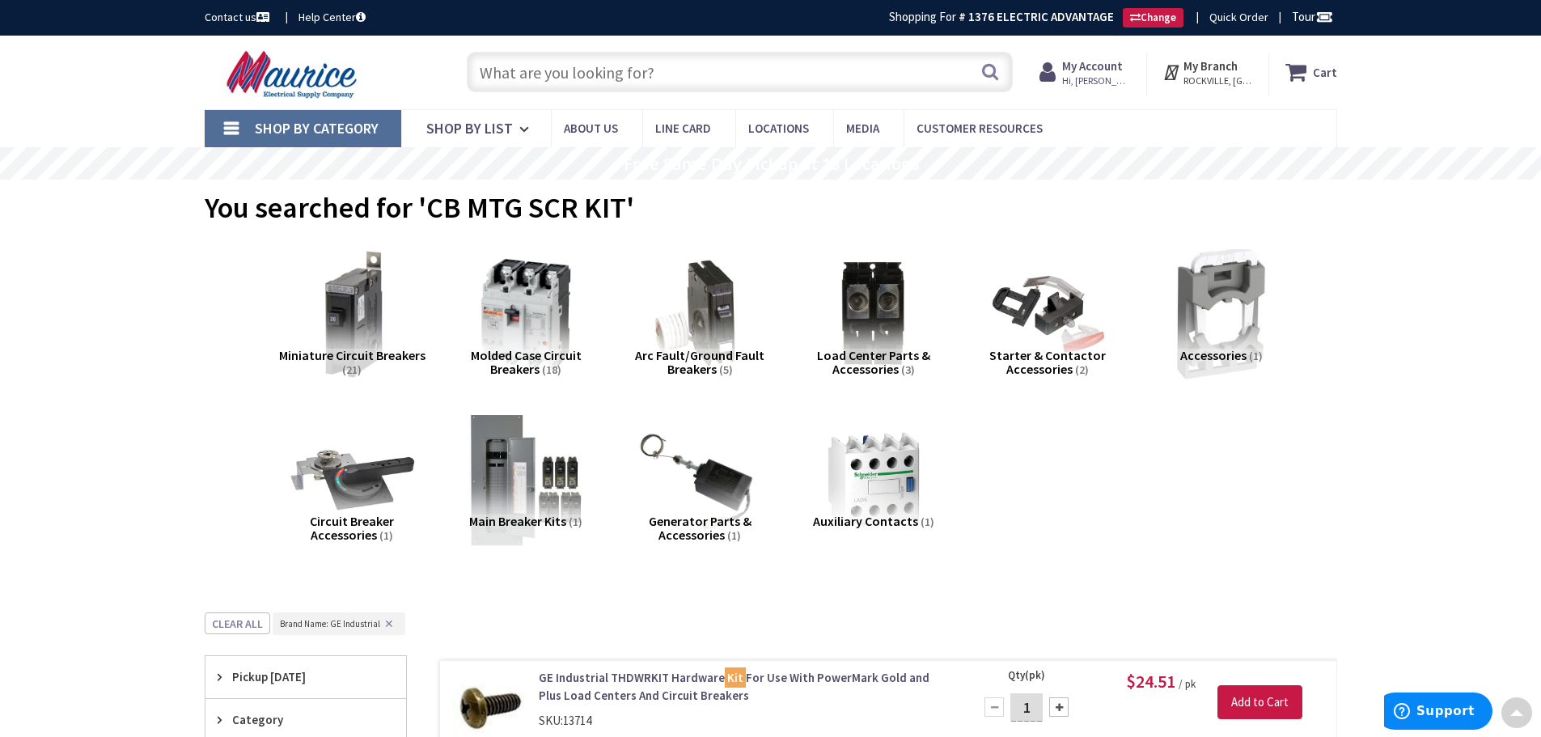
drag, startPoint x: 309, startPoint y: 433, endPoint x: 311, endPoint y: 185, distance: 247.5
paste input "343L184G18"
type input "343L184G18"
